Goal: Task Accomplishment & Management: Manage account settings

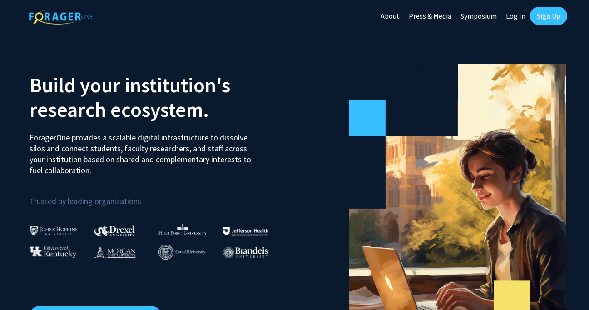
click at [515, 21] on link "Log In" at bounding box center [515, 16] width 29 height 32
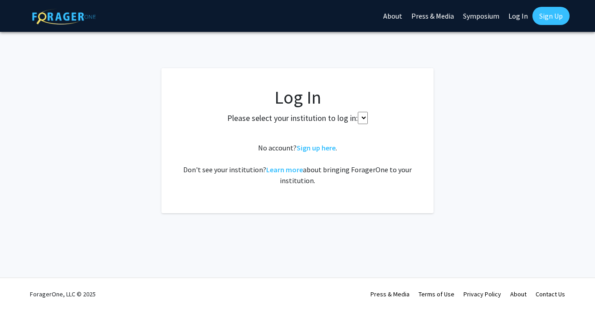
select select
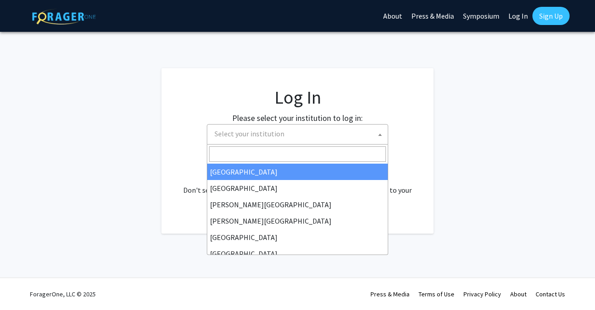
click at [383, 135] on span at bounding box center [380, 134] width 9 height 20
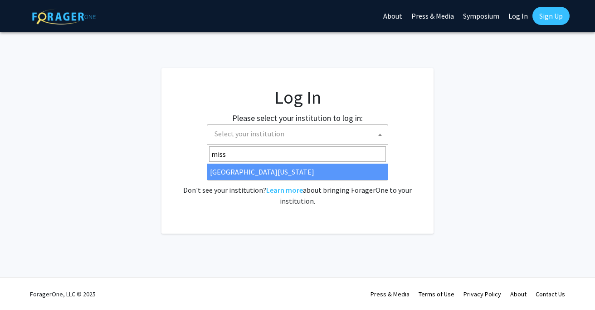
type input "miss"
select select "33"
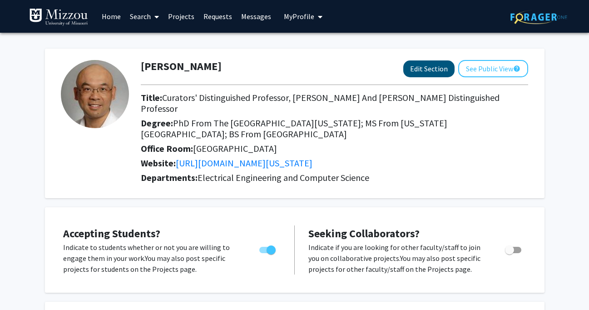
click at [420, 73] on button "Edit Section" at bounding box center [428, 68] width 51 height 17
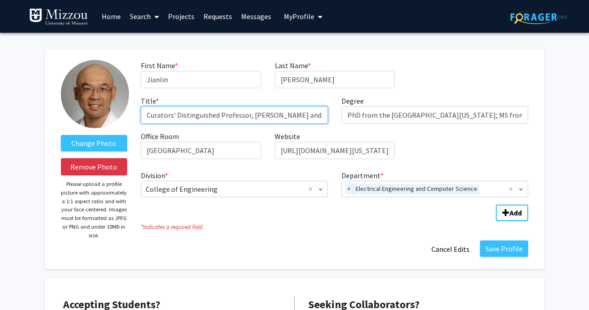
click at [320, 117] on input "Curators' Distinguished Professor, [PERSON_NAME] and [PERSON_NAME] Distinguishe…" at bounding box center [234, 114] width 187 height 17
type input "Curators' Distinguished Professor, [PERSON_NAME] Professor"
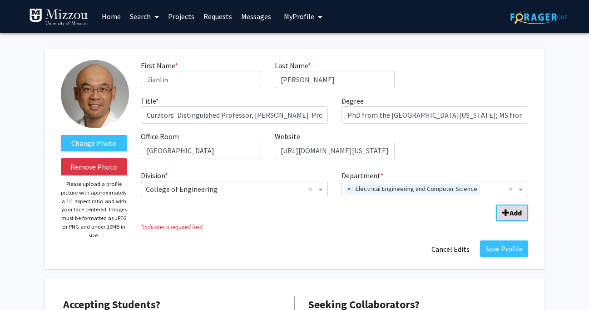
click at [501, 213] on button "Add" at bounding box center [512, 212] width 32 height 16
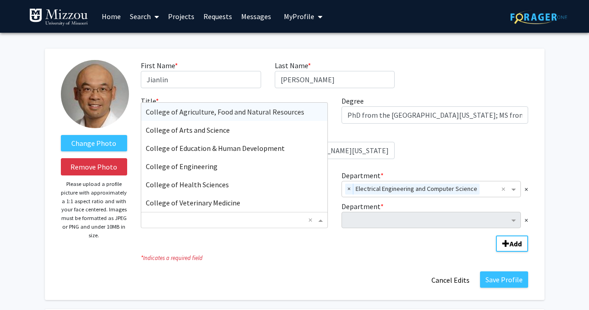
click at [320, 224] on span "Division" at bounding box center [321, 219] width 11 height 11
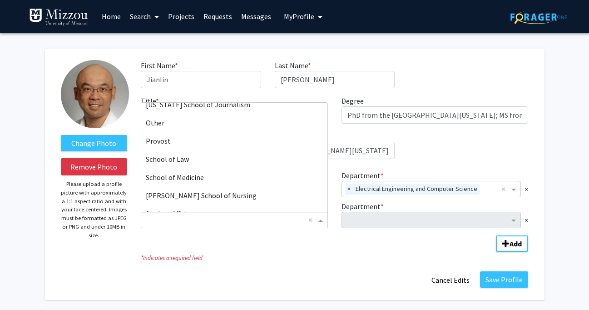
scroll to position [340, 0]
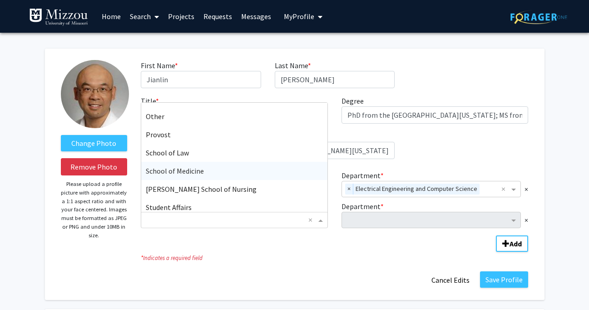
click at [249, 177] on div "School of Medicine" at bounding box center [234, 171] width 186 height 18
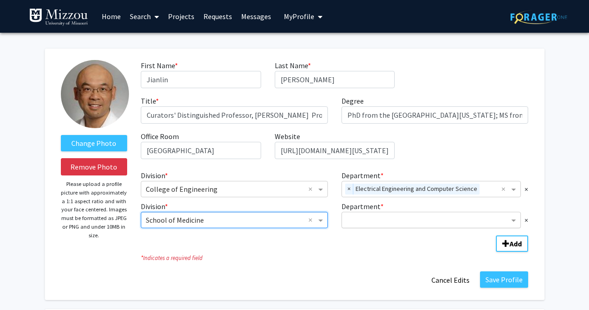
click at [368, 219] on input "Department" at bounding box center [427, 220] width 163 height 11
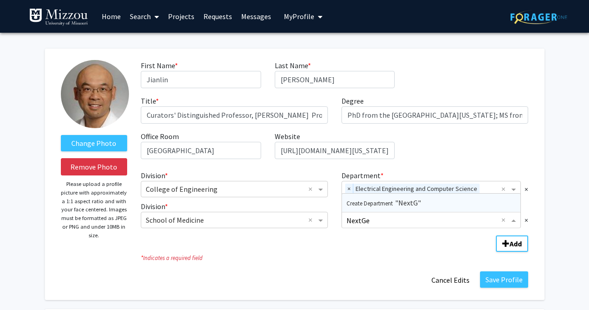
type input "NextGen"
click at [348, 248] on fg-division-department-wrapper "Division * × College of Engineering × Department * × Electrical Engineering and…" at bounding box center [334, 208] width 401 height 85
click at [525, 219] on span "×" at bounding box center [526, 219] width 4 height 11
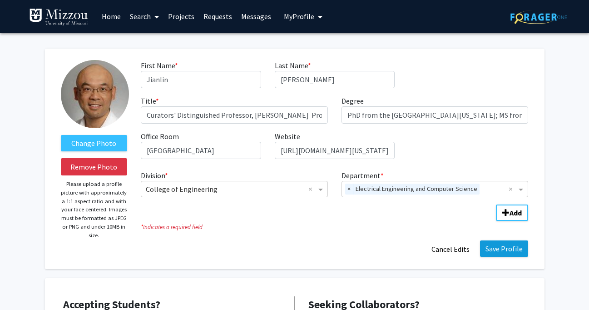
click at [507, 253] on button "Save Profile" at bounding box center [504, 248] width 48 height 16
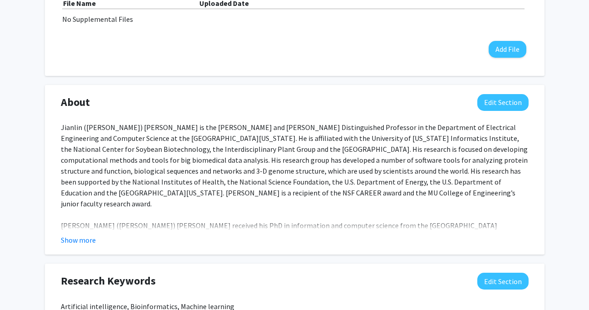
scroll to position [341, 0]
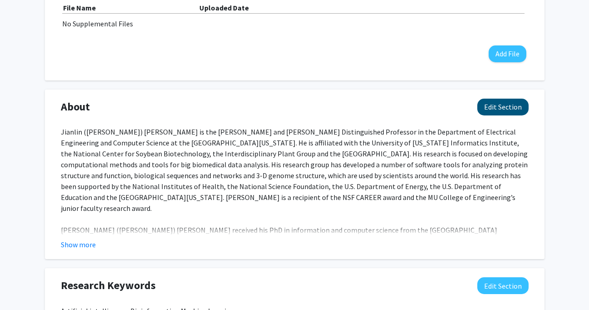
click at [501, 104] on button "Edit Section" at bounding box center [502, 106] width 51 height 17
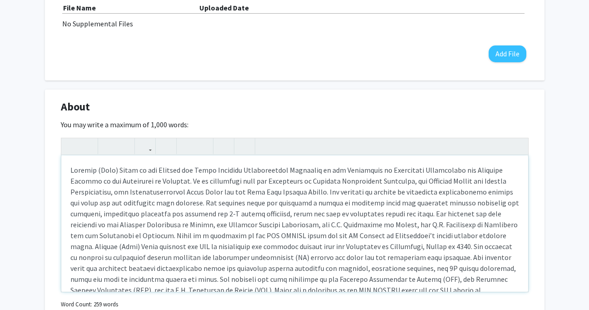
click at [240, 171] on div "Note to users with screen readers: Please deactivate our accessibility plugin f…" at bounding box center [294, 223] width 467 height 136
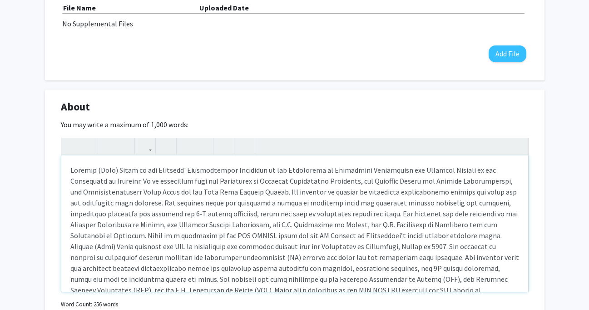
click at [167, 182] on div "Note to users with screen readers: Please deactivate our accessibility plugin f…" at bounding box center [294, 223] width 467 height 136
click at [234, 183] on div "Note to users with screen readers: Please deactivate our accessibility plugin f…" at bounding box center [294, 223] width 467 height 136
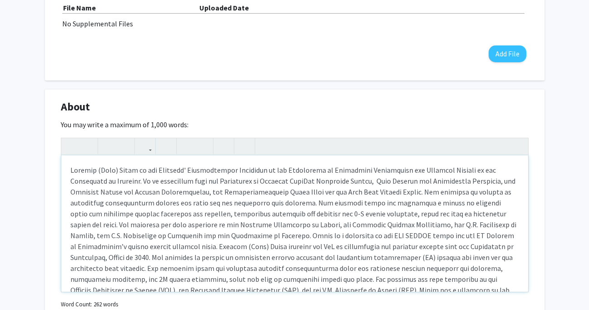
click at [200, 219] on div "Note to users with screen readers: Please deactivate our accessibility plugin f…" at bounding box center [294, 223] width 467 height 136
drag, startPoint x: 435, startPoint y: 181, endPoint x: 144, endPoint y: 193, distance: 291.2
click at [144, 193] on div "Note to users with screen readers: Please deactivate our accessibility plugin f…" at bounding box center [294, 223] width 467 height 136
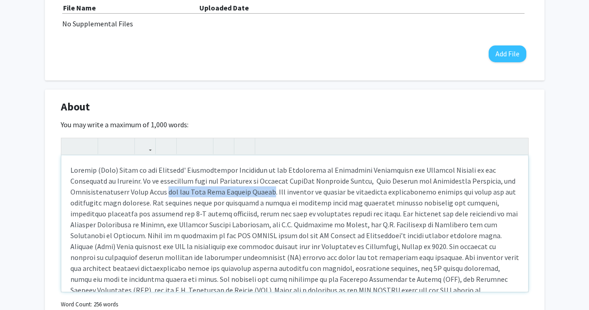
drag, startPoint x: 109, startPoint y: 193, endPoint x: 207, endPoint y: 196, distance: 98.1
click at [207, 196] on div "Note to users with screen readers: Please deactivate our accessibility plugin f…" at bounding box center [294, 223] width 467 height 136
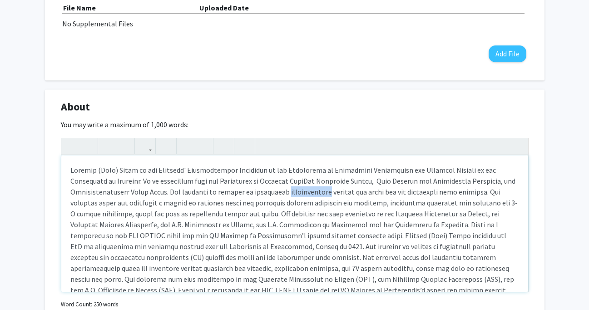
drag, startPoint x: 225, startPoint y: 193, endPoint x: 268, endPoint y: 194, distance: 43.6
click at [268, 194] on div "Note to users with screen readers: Please deactivate our accessibility plugin f…" at bounding box center [294, 223] width 467 height 136
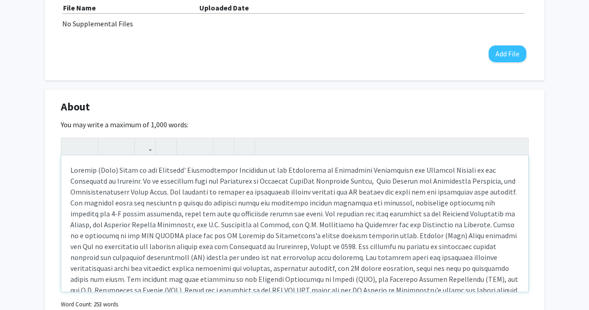
scroll to position [20, 0]
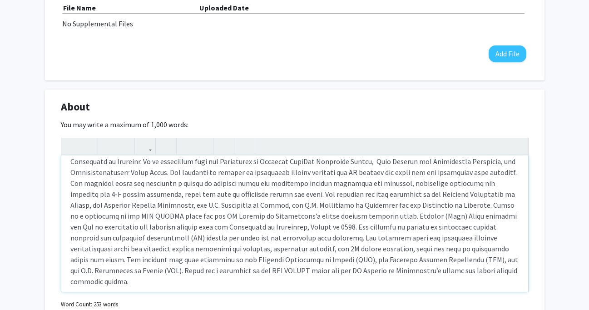
click at [174, 183] on div "Note to users with screen readers: Please deactivate our accessibility plugin f…" at bounding box center [294, 223] width 467 height 136
click at [322, 183] on div "Note to users with screen readers: Please deactivate our accessibility plugin f…" at bounding box center [294, 223] width 467 height 136
click at [217, 185] on div "Note to users with screen readers: Please deactivate our accessibility plugin f…" at bounding box center [294, 223] width 467 height 136
click at [199, 184] on div "Note to users with screen readers: Please deactivate our accessibility plugin f…" at bounding box center [294, 223] width 467 height 136
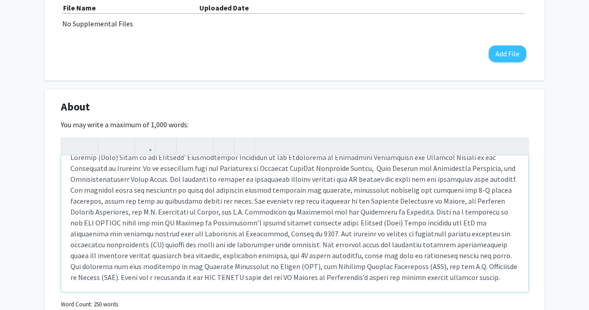
scroll to position [13, 0]
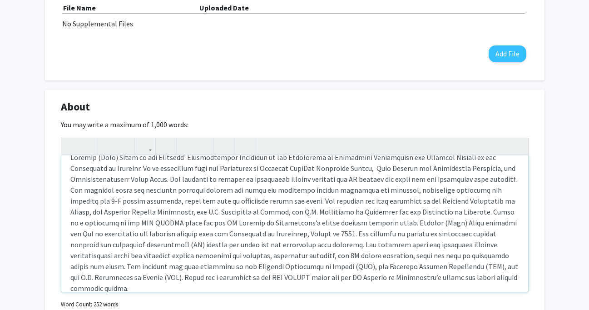
click at [317, 191] on div "Note to users with screen readers: Please deactivate our accessibility plugin f…" at bounding box center [294, 223] width 467 height 136
click at [236, 190] on div "Note to users with screen readers: Please deactivate our accessibility plugin f…" at bounding box center [294, 223] width 467 height 136
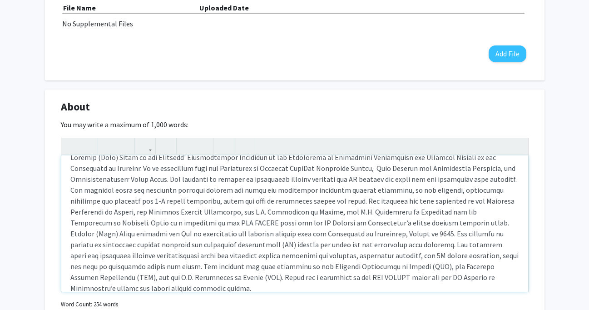
click at [374, 190] on div "Note to users with screen readers: Please deactivate our accessibility plugin f…" at bounding box center [294, 223] width 467 height 136
click at [297, 192] on div "Note to users with screen readers: Please deactivate our accessibility plugin f…" at bounding box center [294, 223] width 467 height 136
click at [269, 192] on div "Note to users with screen readers: Please deactivate our accessibility plugin f…" at bounding box center [294, 223] width 467 height 136
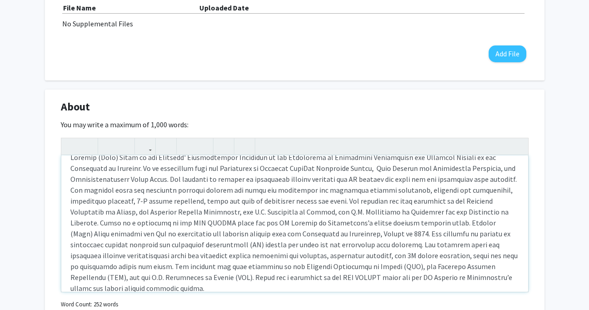
click at [129, 201] on div "Note to users with screen readers: Please deactivate our accessibility plugin f…" at bounding box center [294, 223] width 467 height 136
click at [282, 190] on div "Note to users with screen readers: Please deactivate our accessibility plugin f…" at bounding box center [294, 223] width 467 height 136
click at [313, 193] on div "Note to users with screen readers: Please deactivate our accessibility plugin f…" at bounding box center [294, 223] width 467 height 136
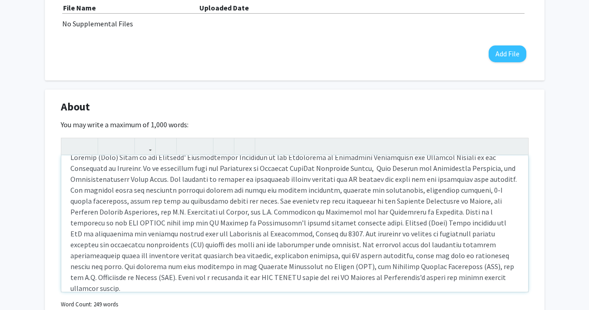
click at [364, 190] on div "Note to users with screen readers: Please deactivate our accessibility plugin f…" at bounding box center [294, 223] width 467 height 136
click at [457, 192] on div "Note to users with screen readers: Please deactivate our accessibility plugin f…" at bounding box center [294, 223] width 467 height 136
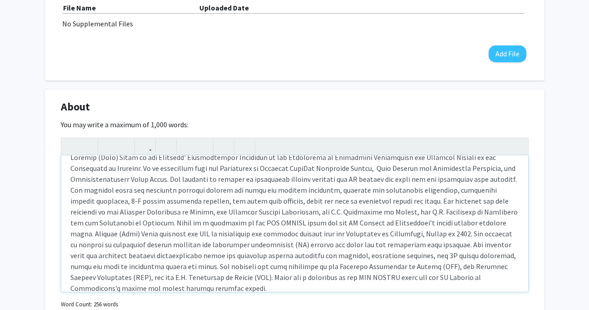
click at [157, 201] on div "Note to users with screen readers: Please deactivate our accessibility plugin f…" at bounding box center [294, 223] width 467 height 136
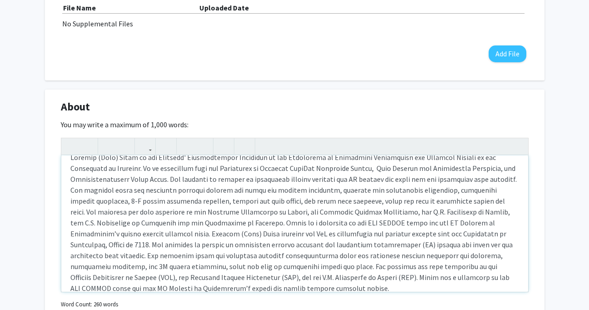
click at [424, 212] on div "Note to users with screen readers: Please deactivate our accessibility plugin f…" at bounding box center [294, 223] width 467 height 136
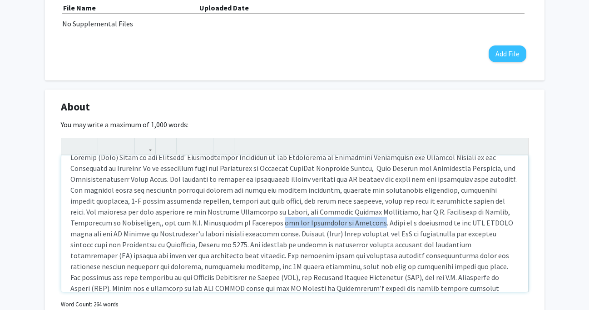
drag, startPoint x: 186, startPoint y: 225, endPoint x: 275, endPoint y: 226, distance: 88.9
click at [275, 226] on div "Note to users with screen readers: Please deactivate our accessibility plugin f…" at bounding box center [294, 223] width 467 height 136
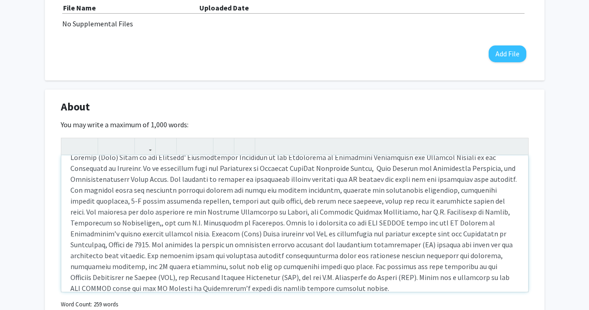
click at [506, 214] on div "Note to users with screen readers: Please deactivate our accessibility plugin f…" at bounding box center [294, 223] width 467 height 136
click at [189, 227] on div "Note to users with screen readers: Please deactivate our accessibility plugin f…" at bounding box center [294, 223] width 467 height 136
click at [267, 223] on div "Note to users with screen readers: Please deactivate our accessibility plugin f…" at bounding box center [294, 223] width 467 height 136
click at [341, 225] on div "Note to users with screen readers: Please deactivate our accessibility plugin f…" at bounding box center [294, 223] width 467 height 136
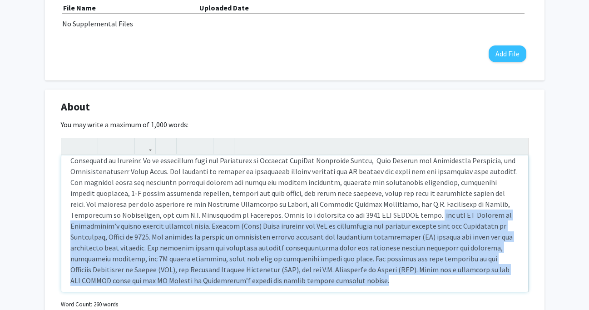
scroll to position [0, 0]
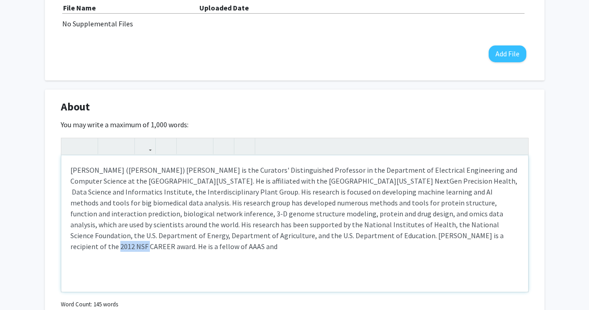
drag, startPoint x: 368, startPoint y: 236, endPoint x: 405, endPoint y: 236, distance: 36.3
click at [405, 236] on div "[PERSON_NAME] ([PERSON_NAME]) [PERSON_NAME] is the Curators' Distinguished Prof…" at bounding box center [294, 223] width 467 height 136
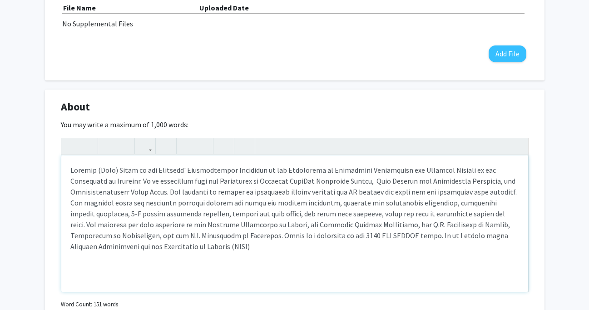
click at [366, 237] on p "Note to users with screen readers: Please deactivate our accessibility plugin f…" at bounding box center [294, 207] width 448 height 87
click at [217, 243] on p "Note to users with screen readers: Please deactivate our accessibility plugin f…" at bounding box center [294, 207] width 448 height 87
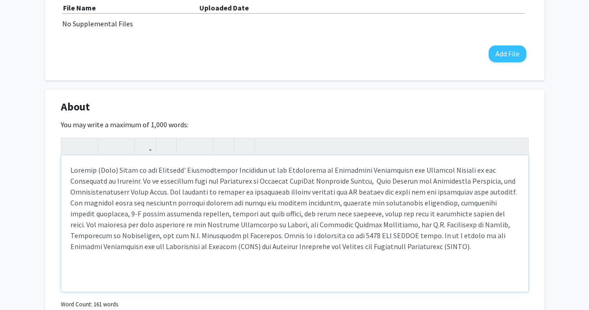
click at [130, 247] on p "Note to users with screen readers: Please deactivate our accessibility plugin f…" at bounding box center [294, 207] width 448 height 87
click at [361, 191] on p "Note to users with screen readers: Please deactivate our accessibility plugin f…" at bounding box center [294, 207] width 448 height 87
type textarea "<p>[PERSON_NAME] ([PERSON_NAME]) [PERSON_NAME] is the Curators' Distinguished P…"
click at [404, 260] on div "Note to users with screen readers: Please deactivate our accessibility plugin f…" at bounding box center [294, 223] width 467 height 136
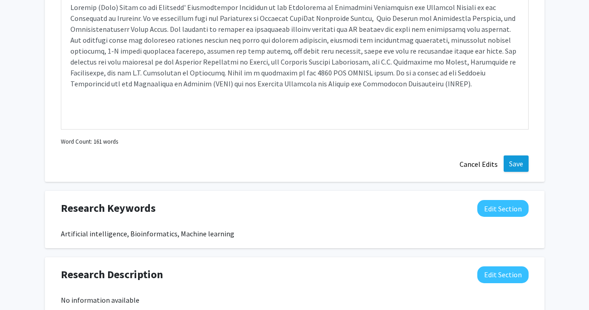
click at [516, 165] on button "Save" at bounding box center [515, 163] width 25 height 16
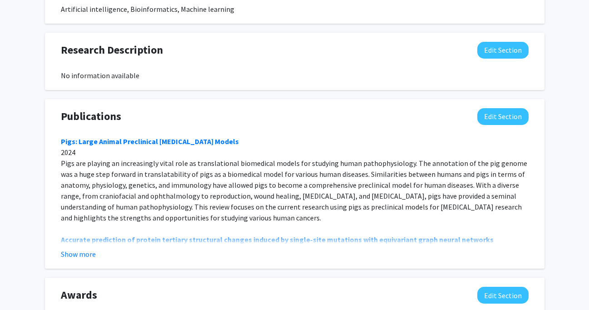
scroll to position [618, 0]
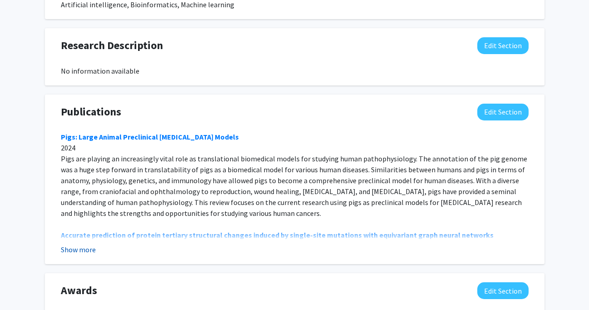
click at [76, 249] on button "Show more" at bounding box center [78, 249] width 35 height 11
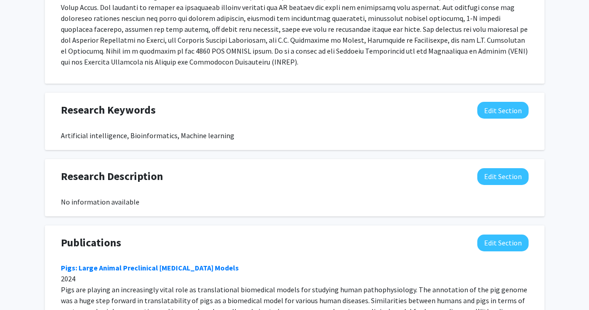
scroll to position [511, 0]
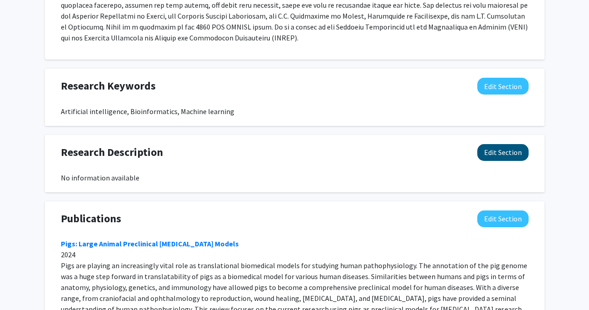
click at [490, 153] on button "Edit Section" at bounding box center [502, 152] width 51 height 17
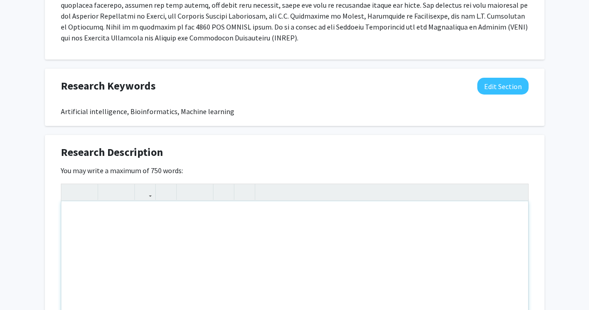
click at [359, 218] on div "Note to users with screen readers: Please deactivate our accessibility plugin f…" at bounding box center [294, 269] width 467 height 136
paste div "Note to users with screen readers: Please deactivate our accessibility plugin f…"
type textarea "<p>The research in my lab focuses on developing machine learning, deep learning…"
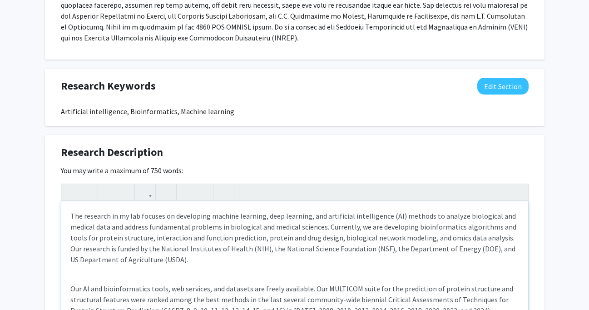
click at [254, 271] on div "The research in my lab focuses on developing machine learning, deep learning, a…" at bounding box center [294, 269] width 467 height 136
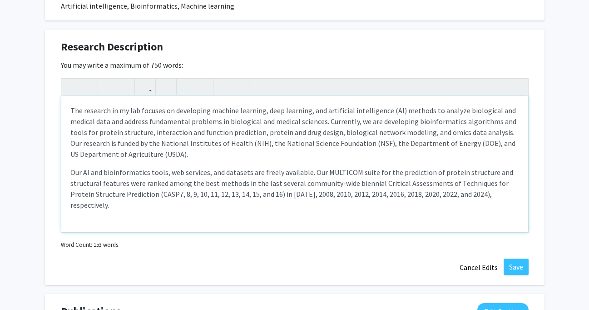
scroll to position [641, 0]
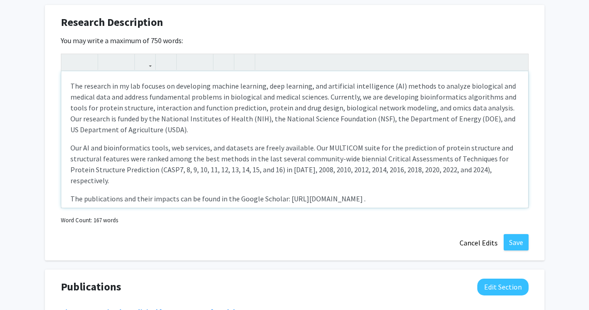
click at [175, 200] on p "The publications and their impacts can be found in the Google Scholar: [URL][DO…" at bounding box center [294, 198] width 448 height 11
type textarea "<p>The research in my lab focuses on developing machine learning, deep learning…"
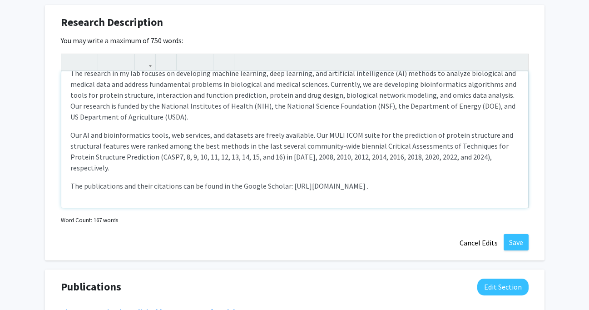
scroll to position [0, 0]
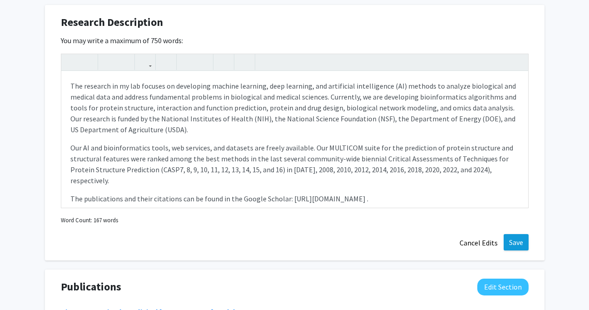
click at [520, 241] on button "Save" at bounding box center [515, 242] width 25 height 16
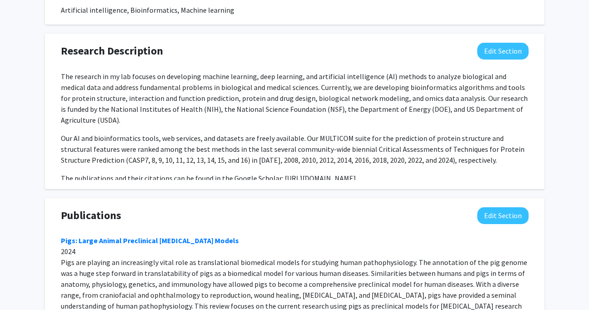
scroll to position [711, 0]
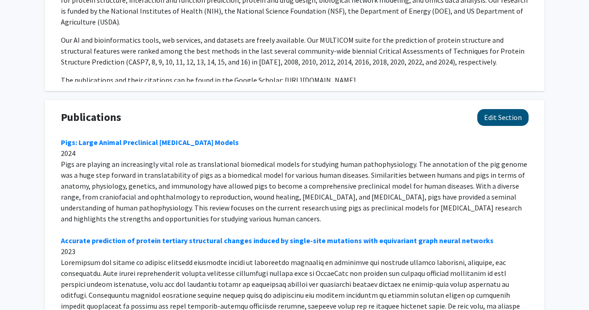
click at [506, 121] on button "Edit Section" at bounding box center [502, 117] width 51 height 17
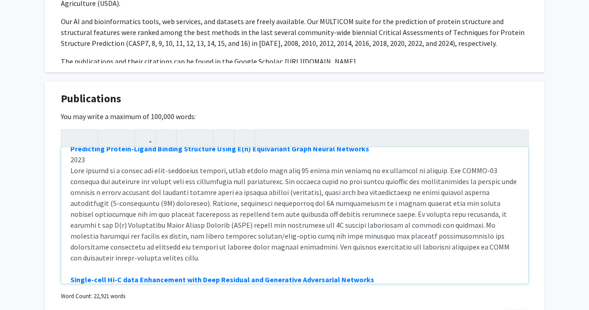
scroll to position [0, 0]
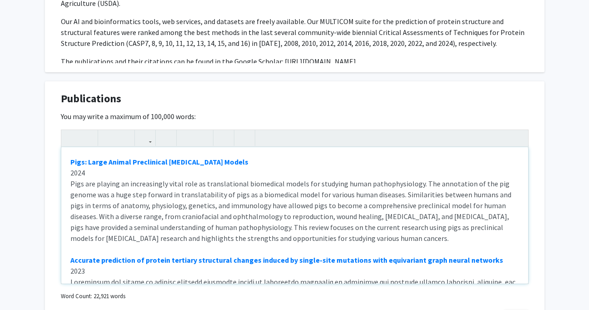
click at [353, 185] on div "Pigs: Large Animal Preclinical [MEDICAL_DATA] Models 2024 Pigs are playing an i…" at bounding box center [294, 215] width 467 height 136
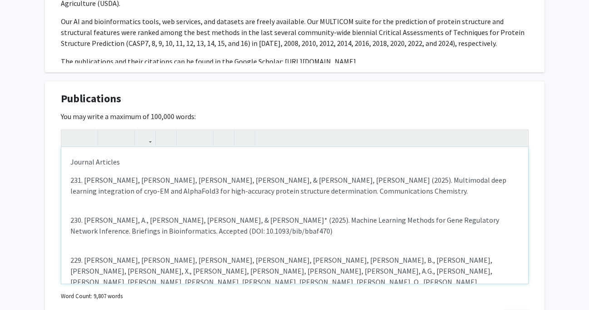
type textarea "<p>Journal Articles</p><p>231. [PERSON_NAME], [PERSON_NAME], [PERSON_NAME], [PE…"
click at [259, 196] on p "231. [PERSON_NAME], [PERSON_NAME], [PERSON_NAME], [PERSON_NAME], & [PERSON_NAME…" at bounding box center [294, 185] width 448 height 22
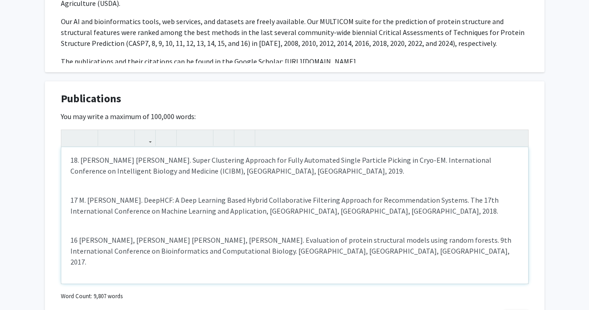
scroll to position [879, 0]
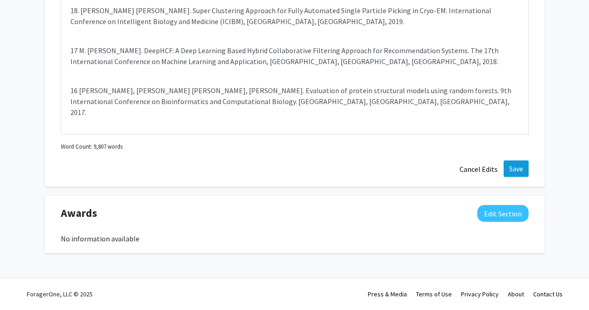
click at [513, 170] on button "Save" at bounding box center [515, 168] width 25 height 16
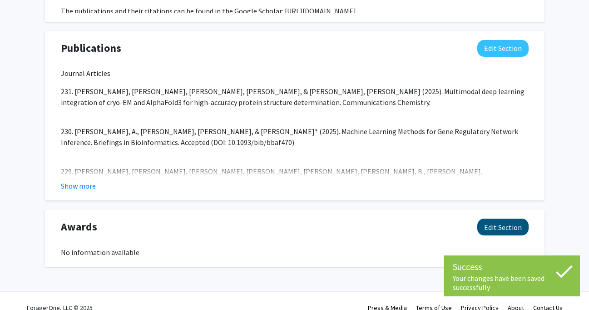
click at [499, 227] on button "Edit Section" at bounding box center [502, 226] width 51 height 17
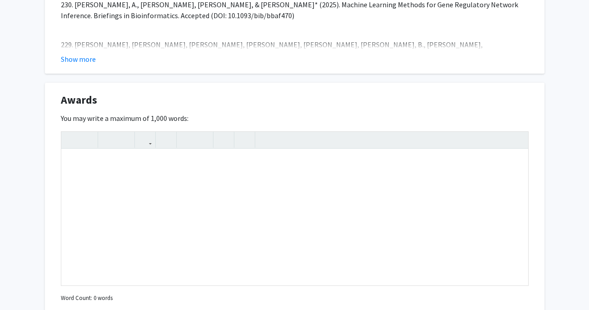
scroll to position [914, 0]
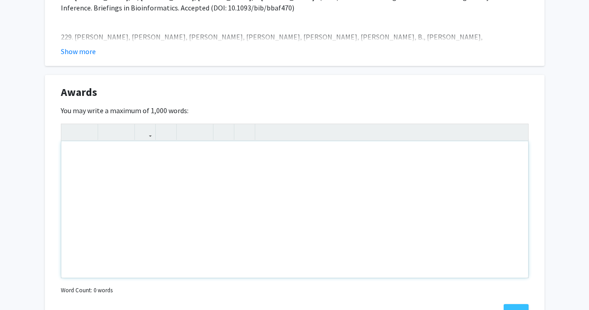
click at [350, 172] on div "Note to users with screen readers: Please deactivate our accessibility plugin f…" at bounding box center [294, 209] width 467 height 136
paste div "Note to users with screen readers: Please deactivate our accessibility plugin f…"
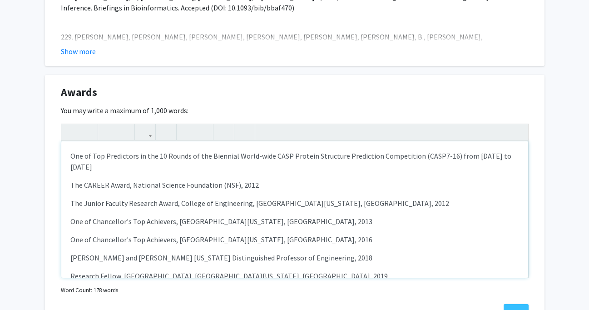
type textarea "<p>One of Top Predictors in the 10 Rounds of the Biennial World-wide CASP Prote…"
click at [189, 216] on p "One of Chancellor's Top Achievers, [GEOGRAPHIC_DATA][US_STATE], [GEOGRAPHIC_DAT…" at bounding box center [294, 221] width 448 height 11
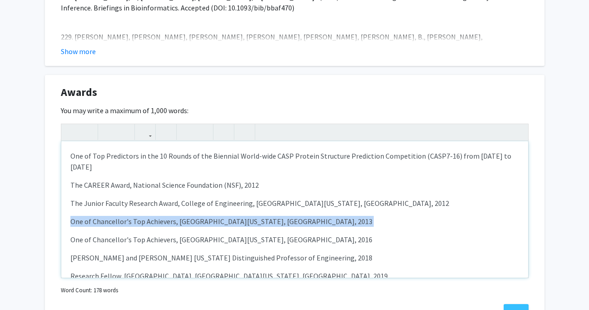
click at [189, 216] on p "One of Chancellor's Top Achievers, [GEOGRAPHIC_DATA][US_STATE], [GEOGRAPHIC_DAT…" at bounding box center [294, 221] width 448 height 11
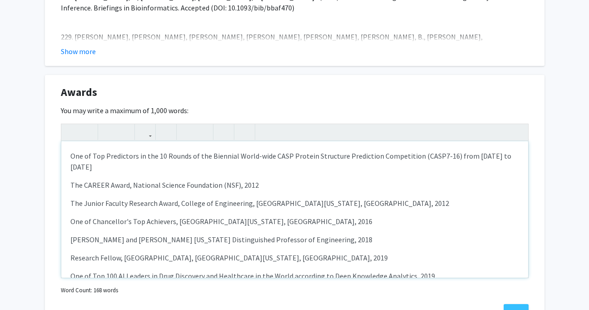
type textarea "<p>One of Top Predictors in the 10 Rounds of the Biennial World-wide CASP Prote…"
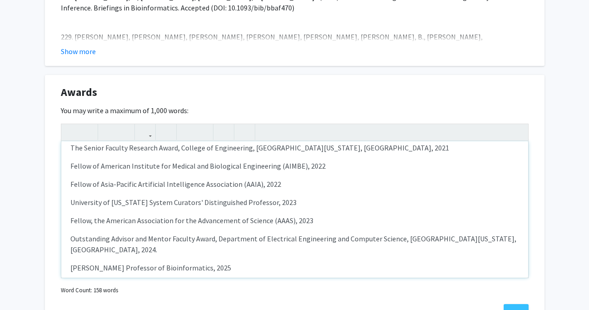
scroll to position [129, 0]
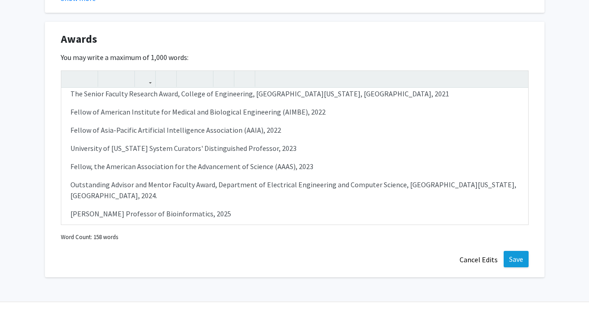
click at [517, 260] on button "Save" at bounding box center [515, 259] width 25 height 16
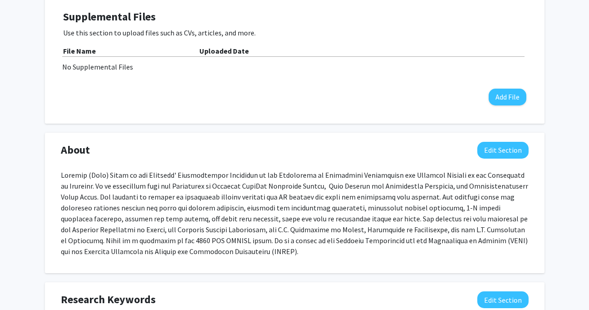
scroll to position [0, 0]
